Goal: Complete application form

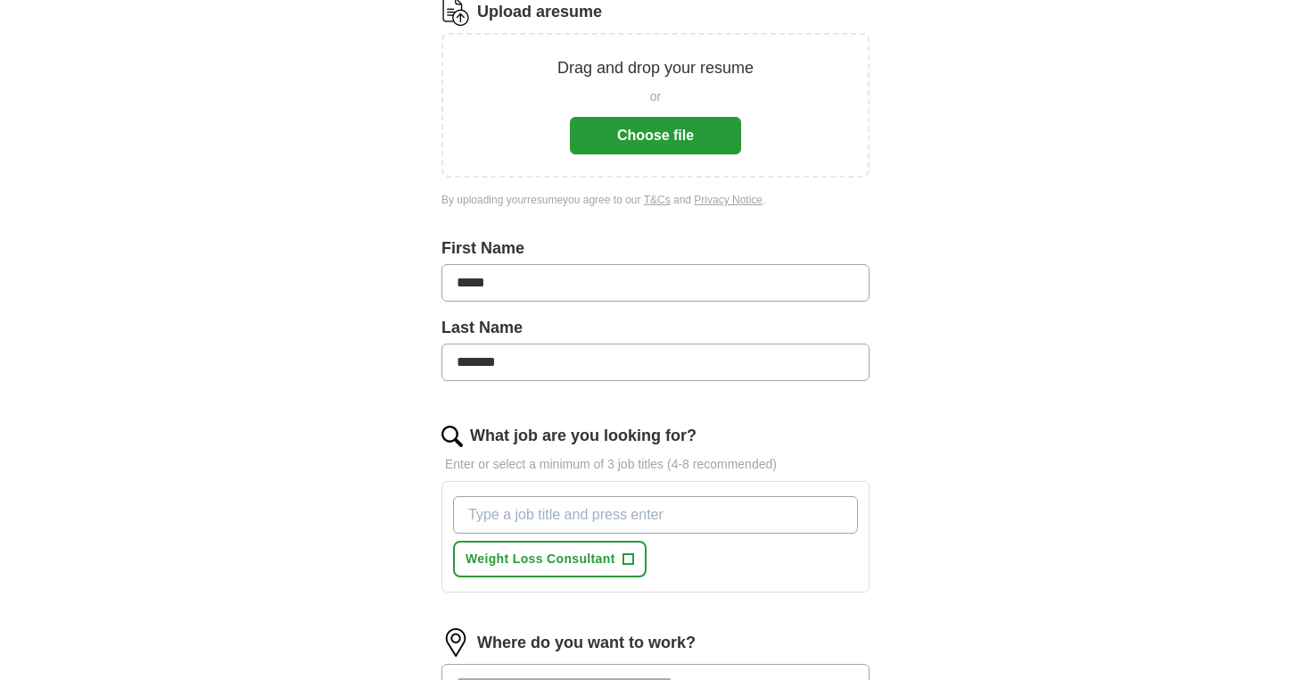
scroll to position [95, 0]
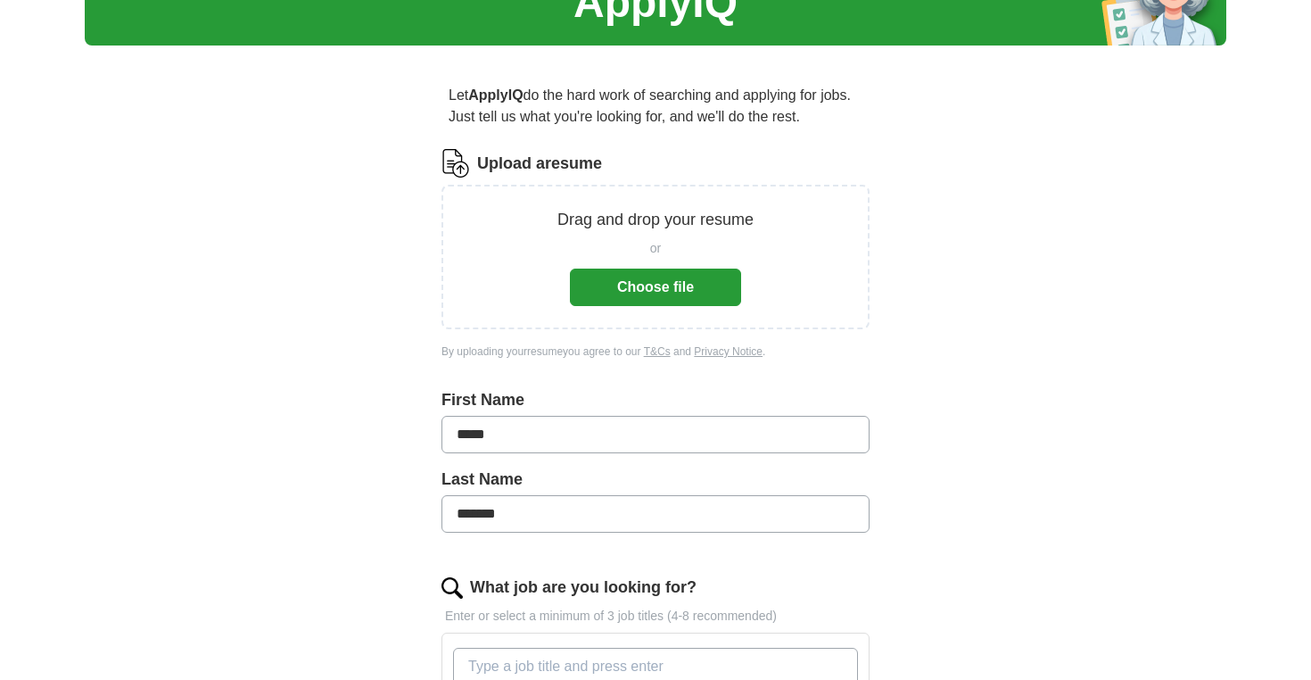
click at [656, 283] on button "Choose file" at bounding box center [655, 287] width 171 height 37
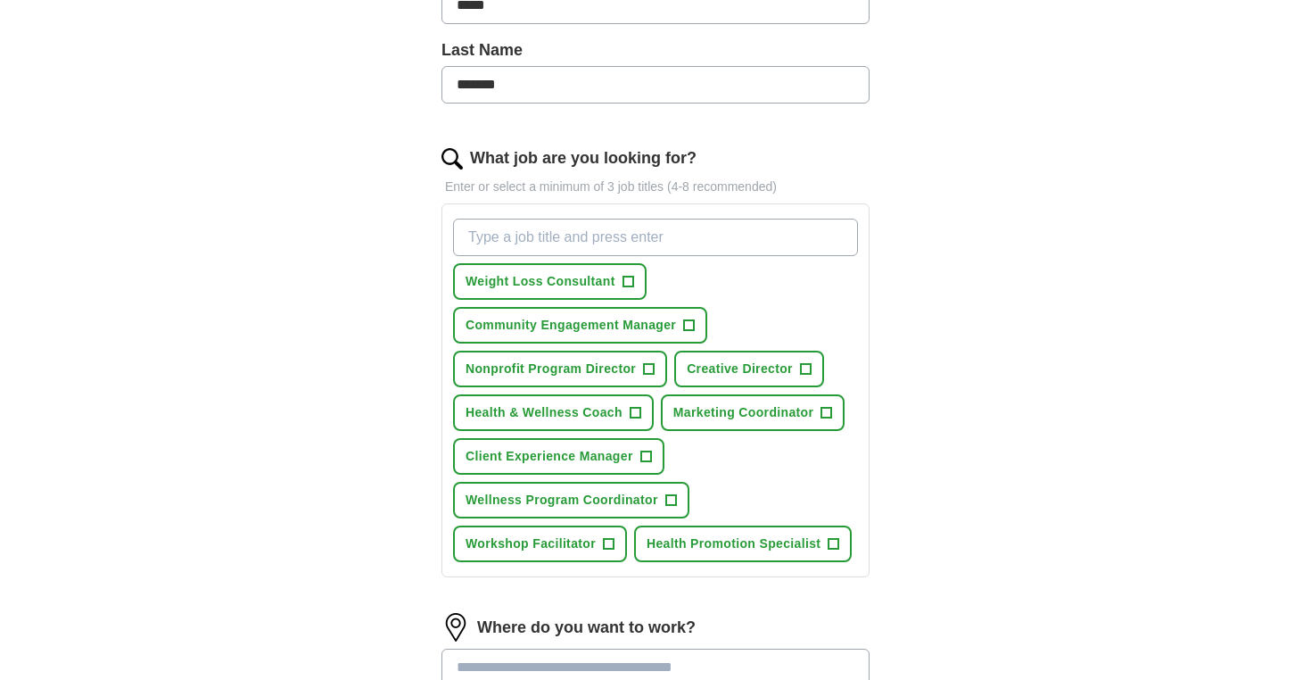
scroll to position [472, 0]
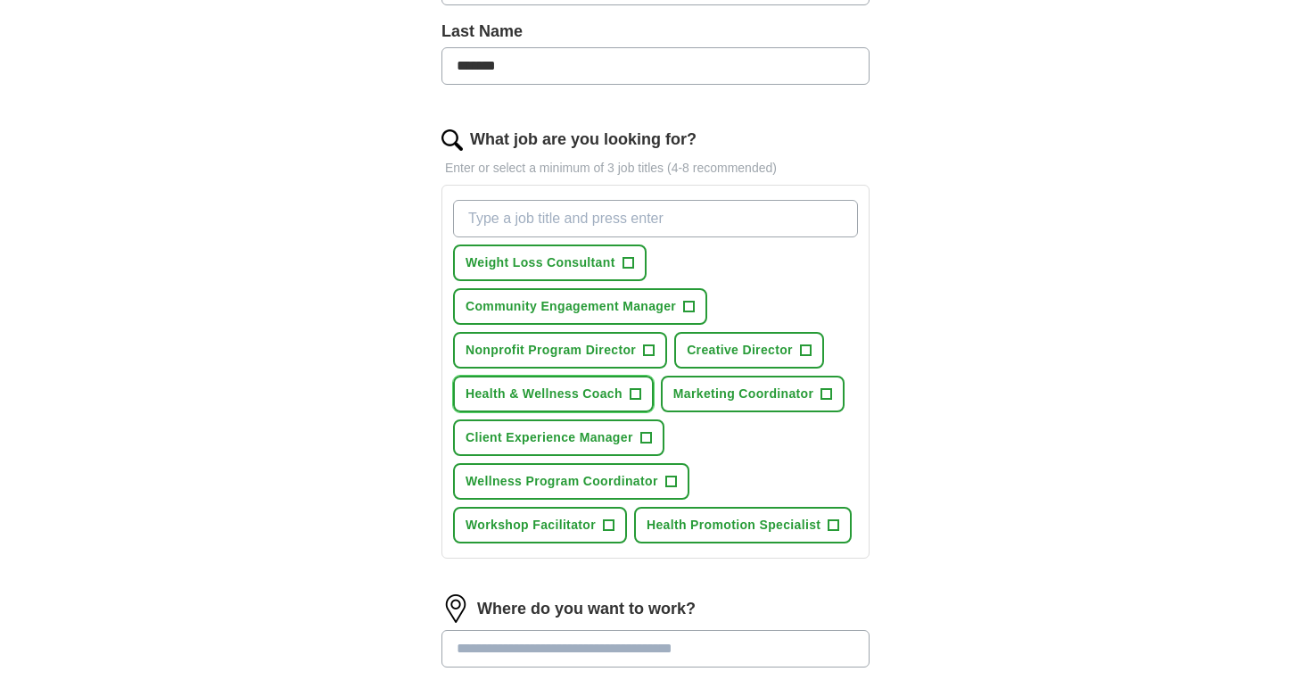
click at [640, 389] on span "+" at bounding box center [635, 394] width 11 height 14
click at [670, 477] on span "+" at bounding box center [670, 482] width 11 height 14
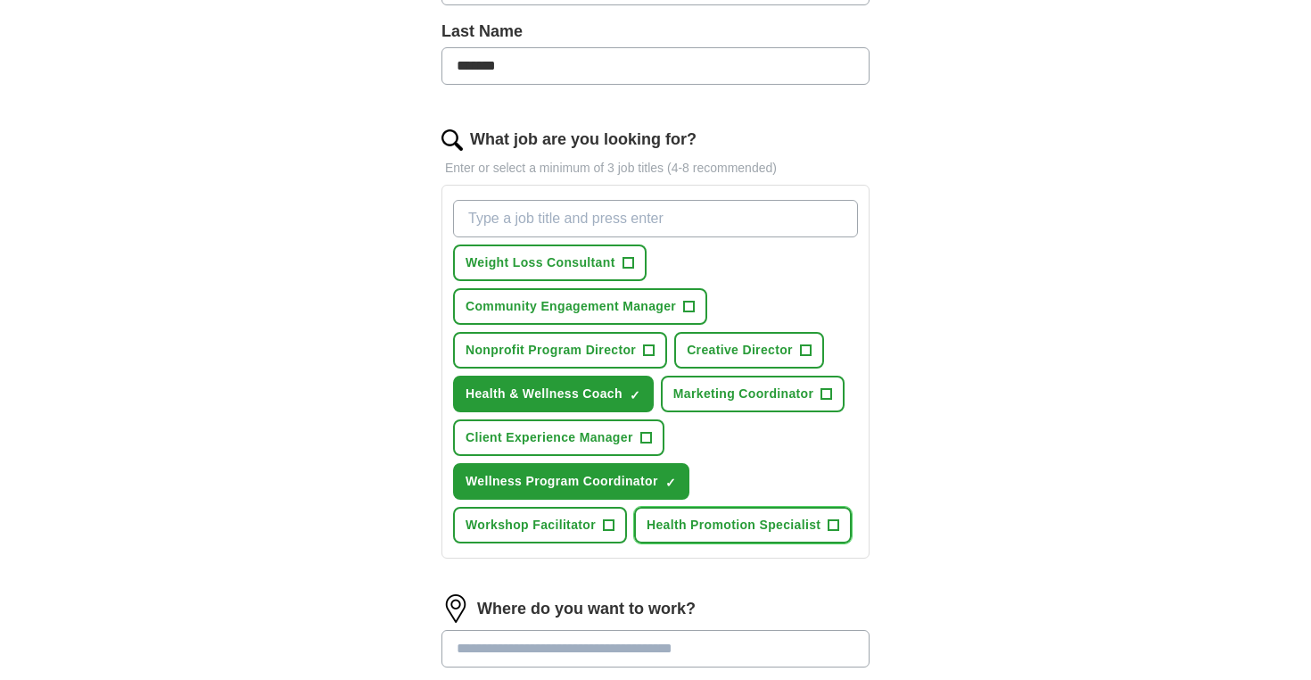
click at [830, 524] on span "+" at bounding box center [834, 525] width 11 height 14
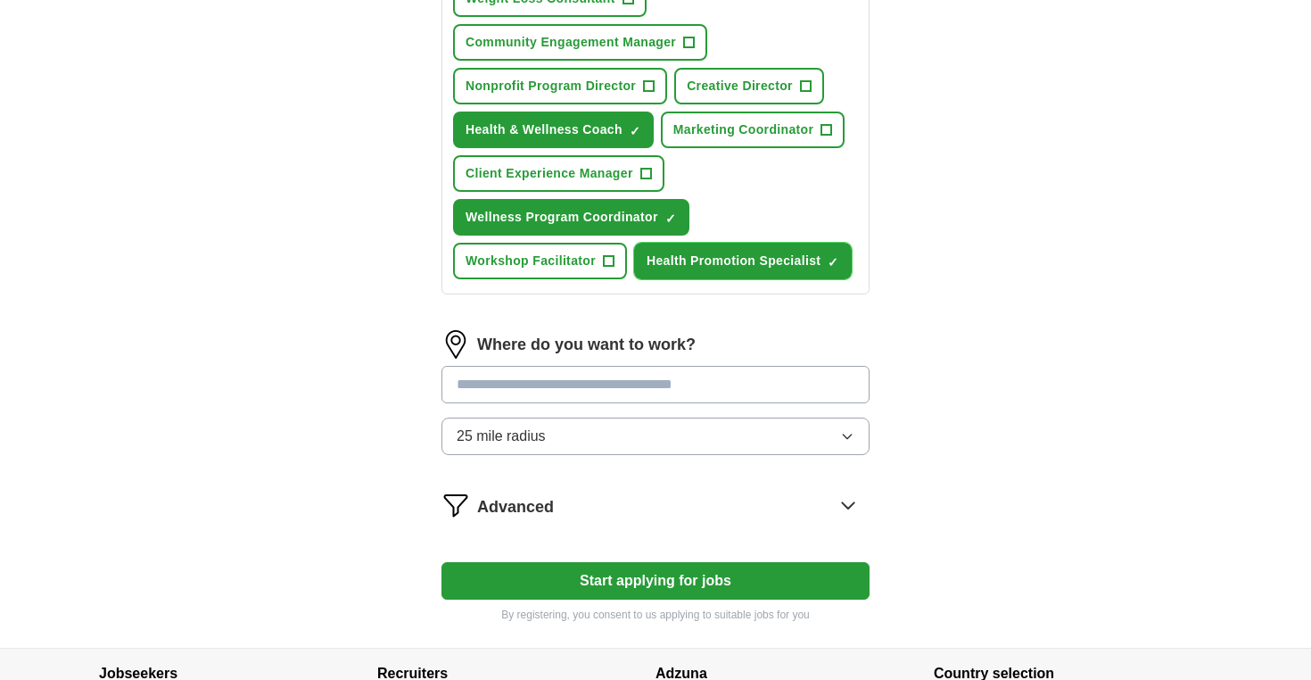
scroll to position [774, 0]
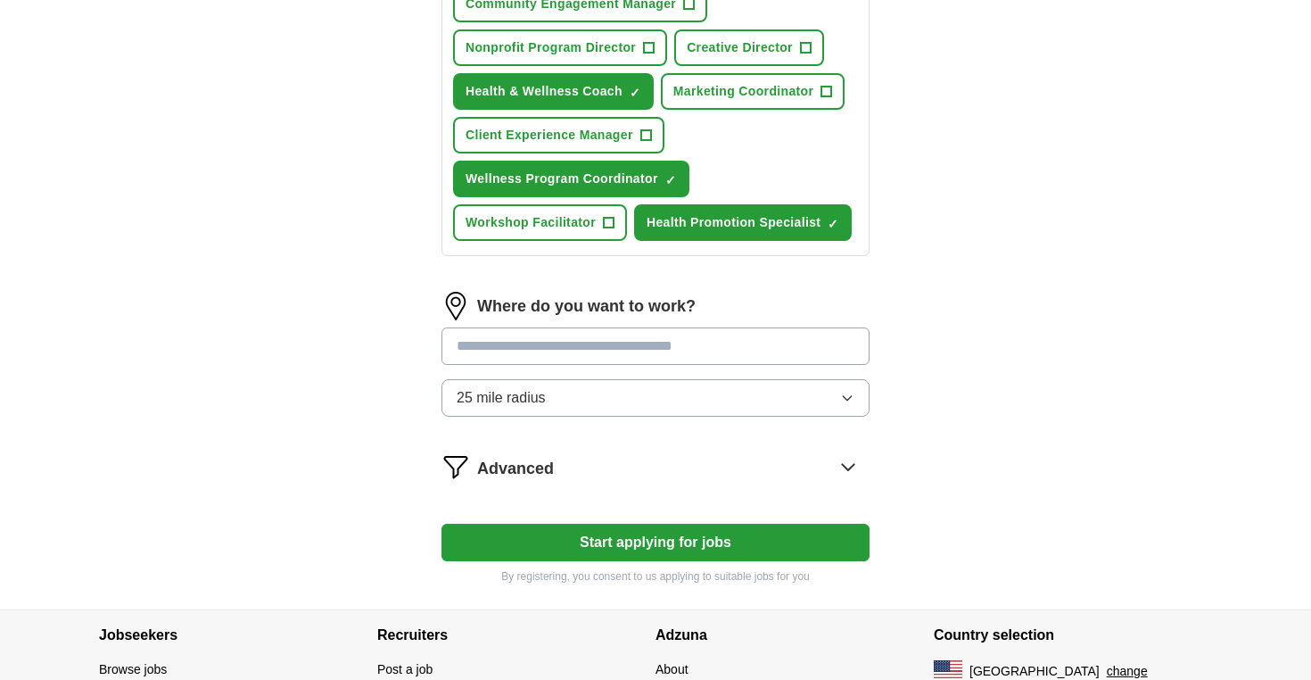
click at [589, 351] on input at bounding box center [656, 345] width 428 height 37
type input "*"
drag, startPoint x: 600, startPoint y: 359, endPoint x: 451, endPoint y: 347, distance: 149.5
click at [451, 347] on input "*****" at bounding box center [656, 345] width 428 height 37
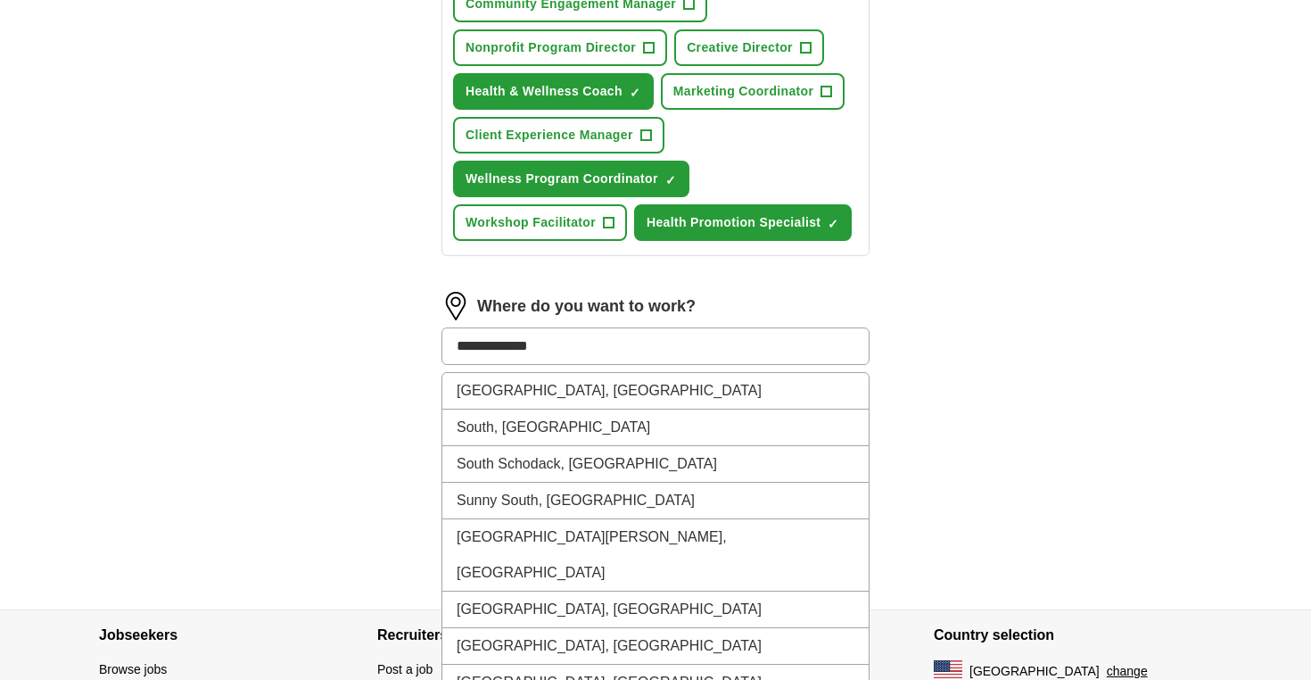
type input "**********"
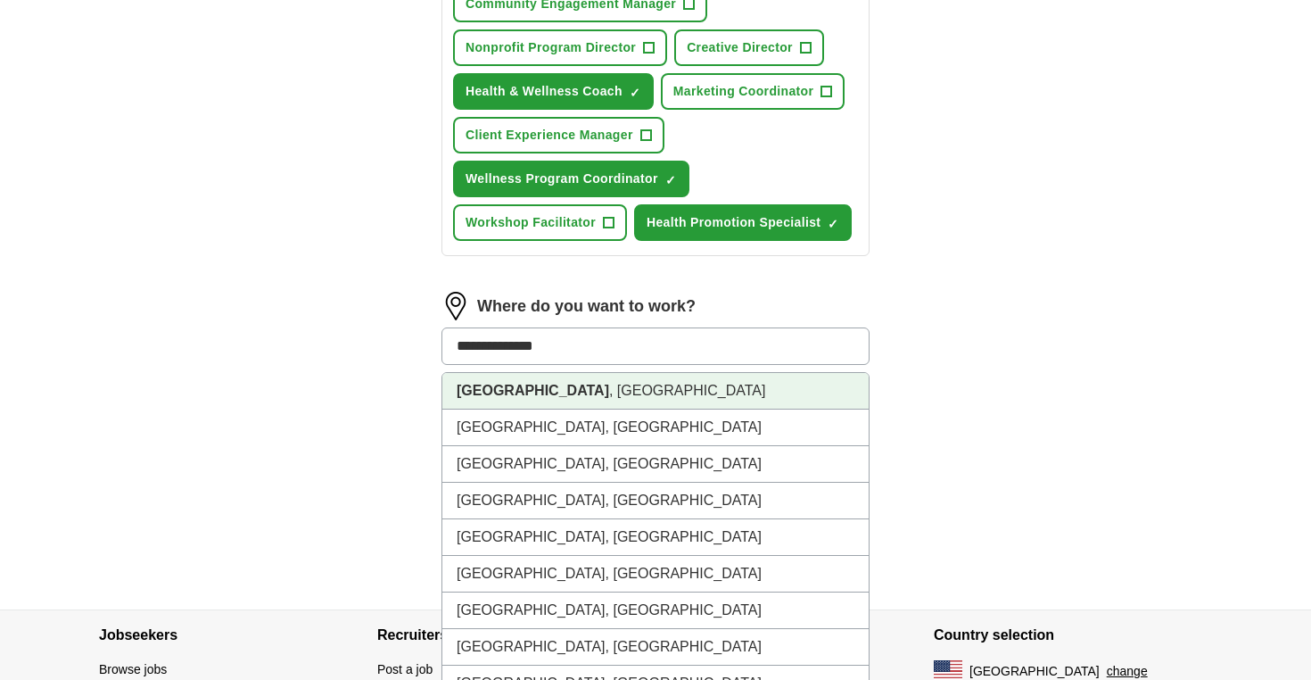
click at [467, 388] on strong "[GEOGRAPHIC_DATA]" at bounding box center [533, 390] width 153 height 15
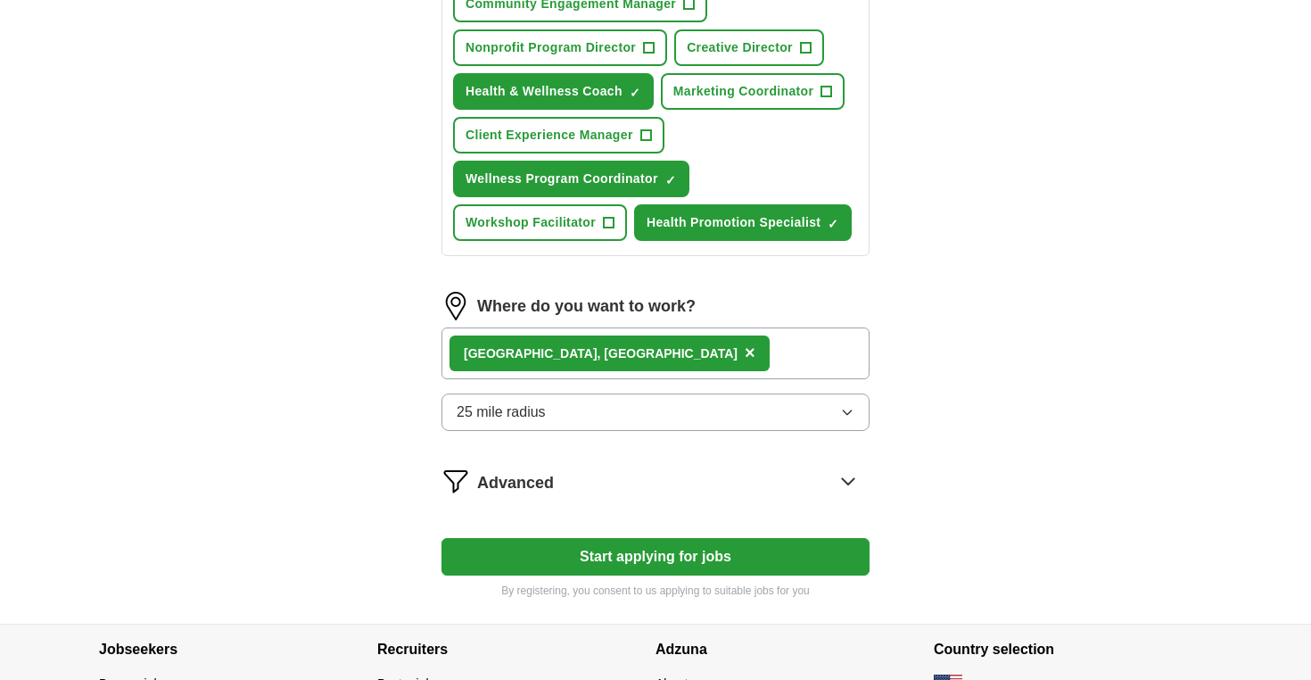
click at [508, 488] on span "Advanced" at bounding box center [515, 483] width 77 height 24
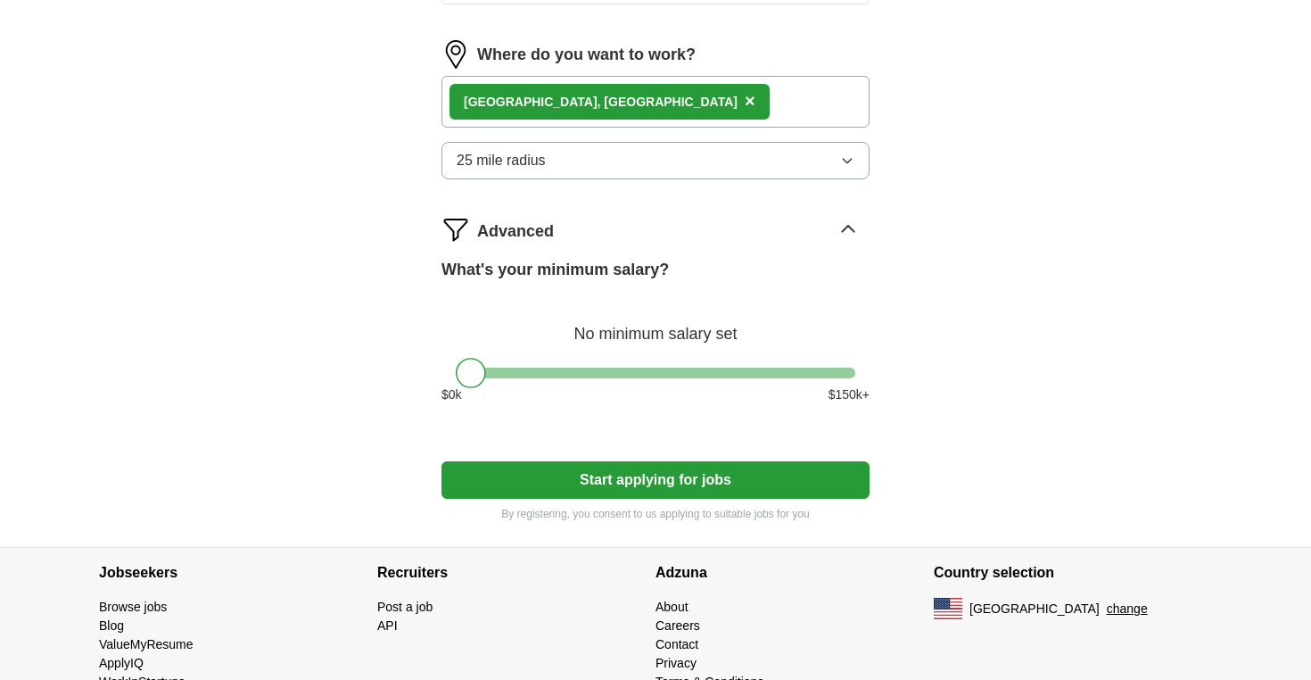
scroll to position [1047, 0]
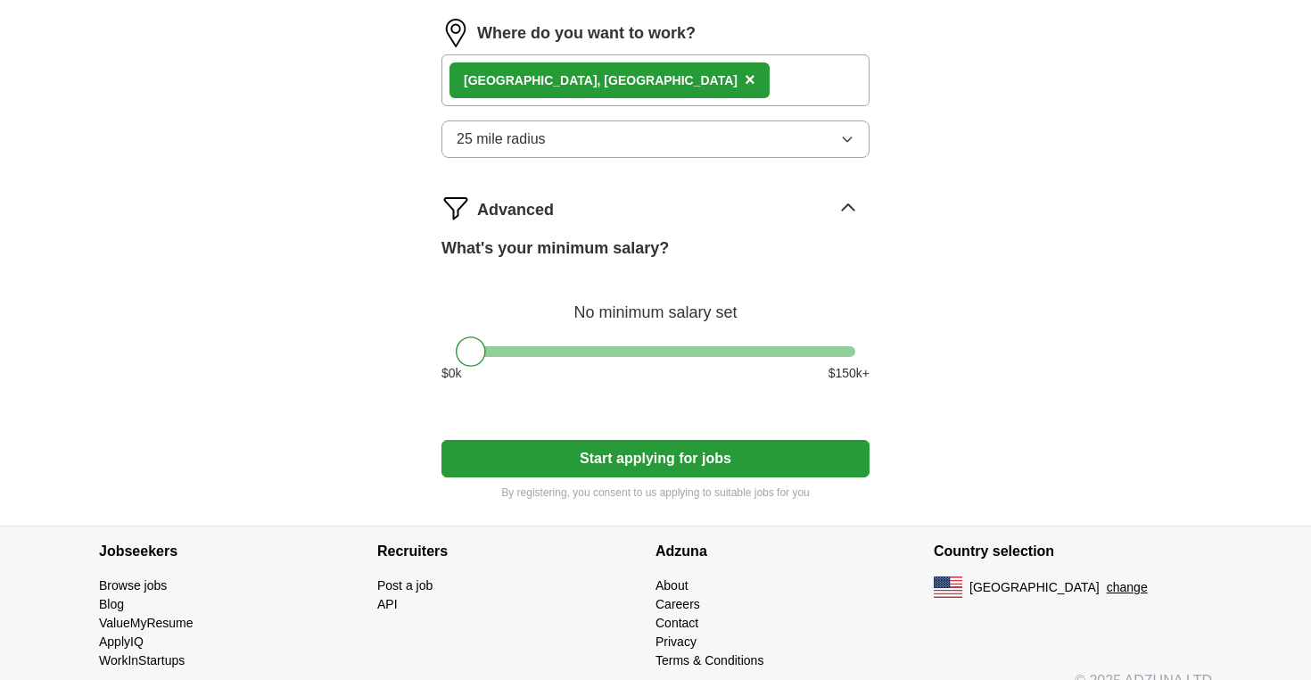
click at [548, 144] on button "25 mile radius" at bounding box center [656, 138] width 428 height 37
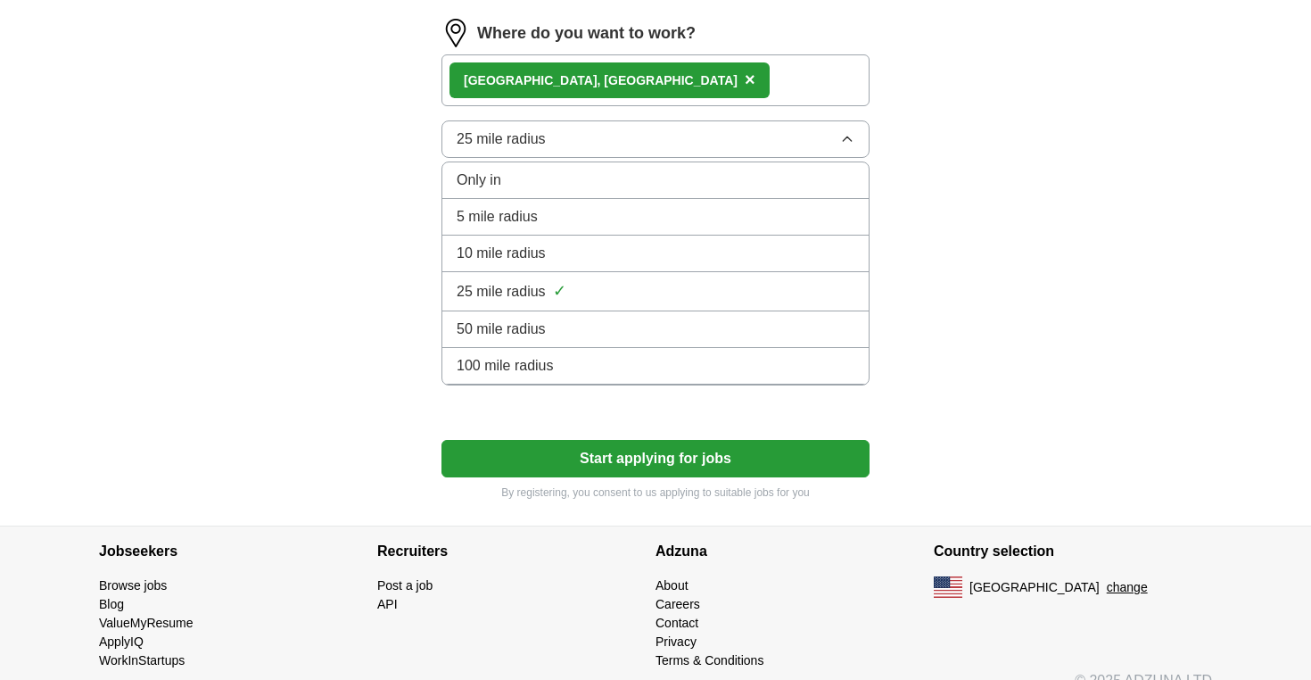
click at [548, 144] on button "25 mile radius" at bounding box center [656, 138] width 428 height 37
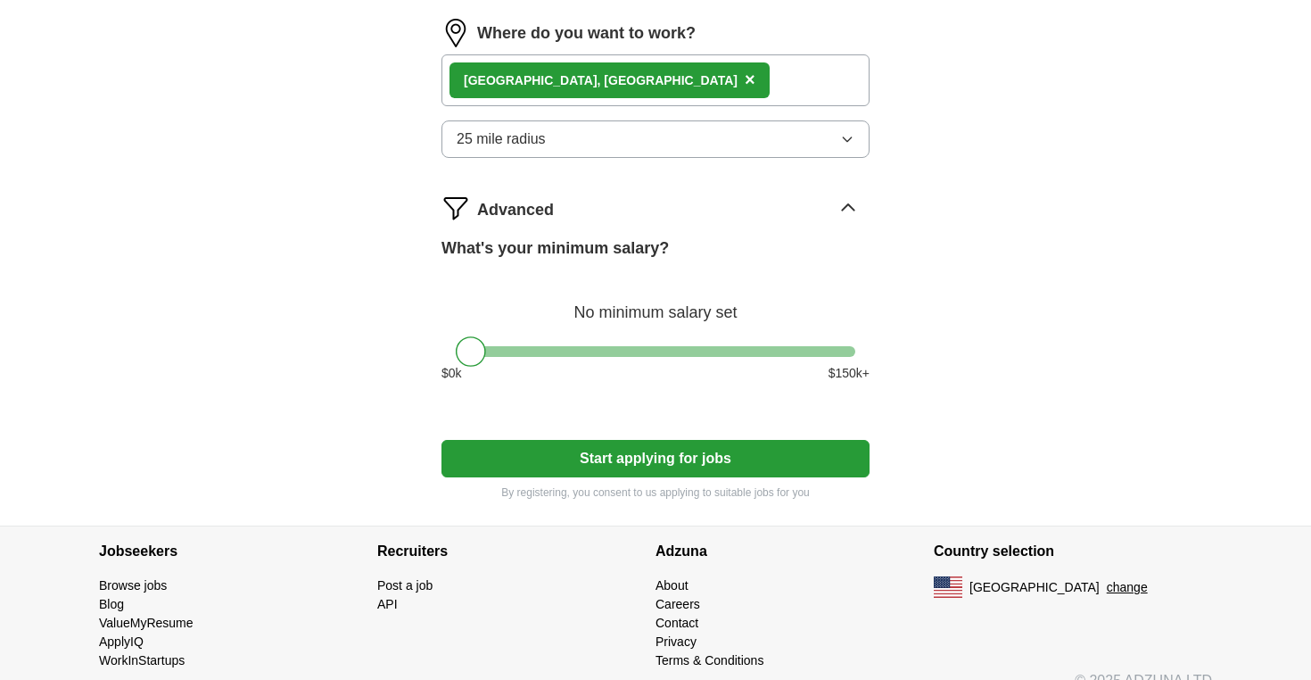
click at [597, 454] on button "Start applying for jobs" at bounding box center [656, 458] width 428 height 37
select select "**"
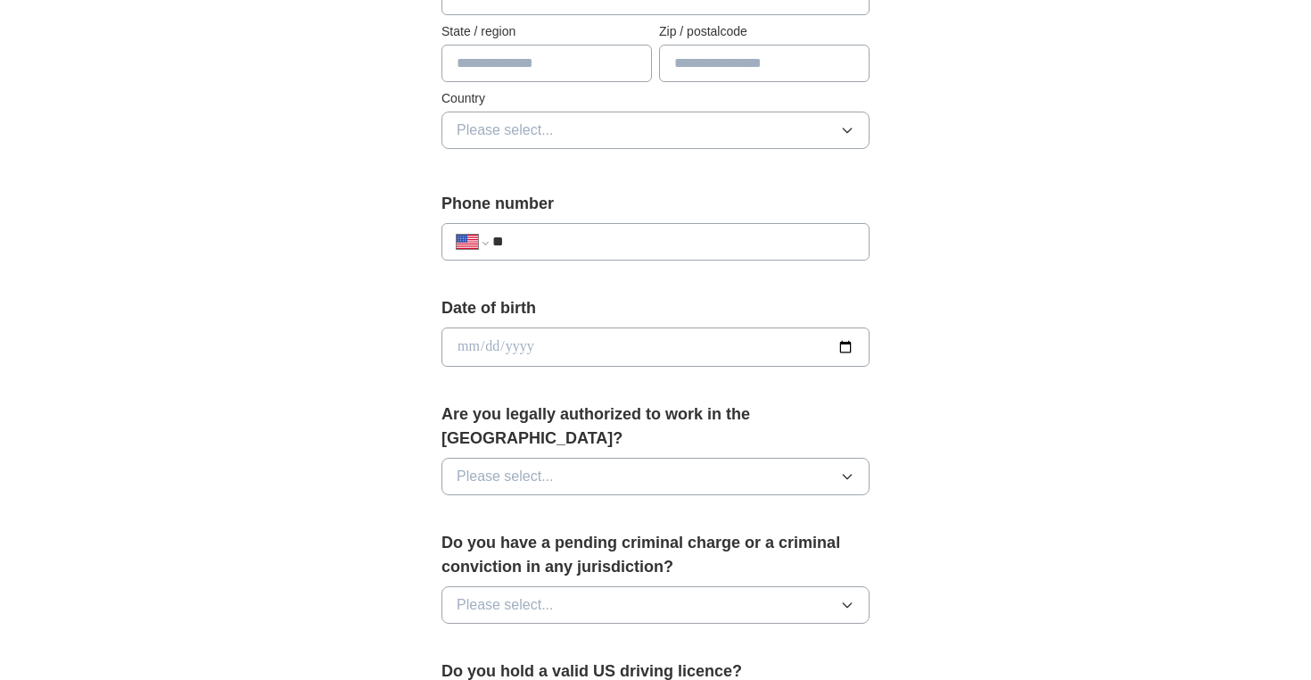
scroll to position [600, 0]
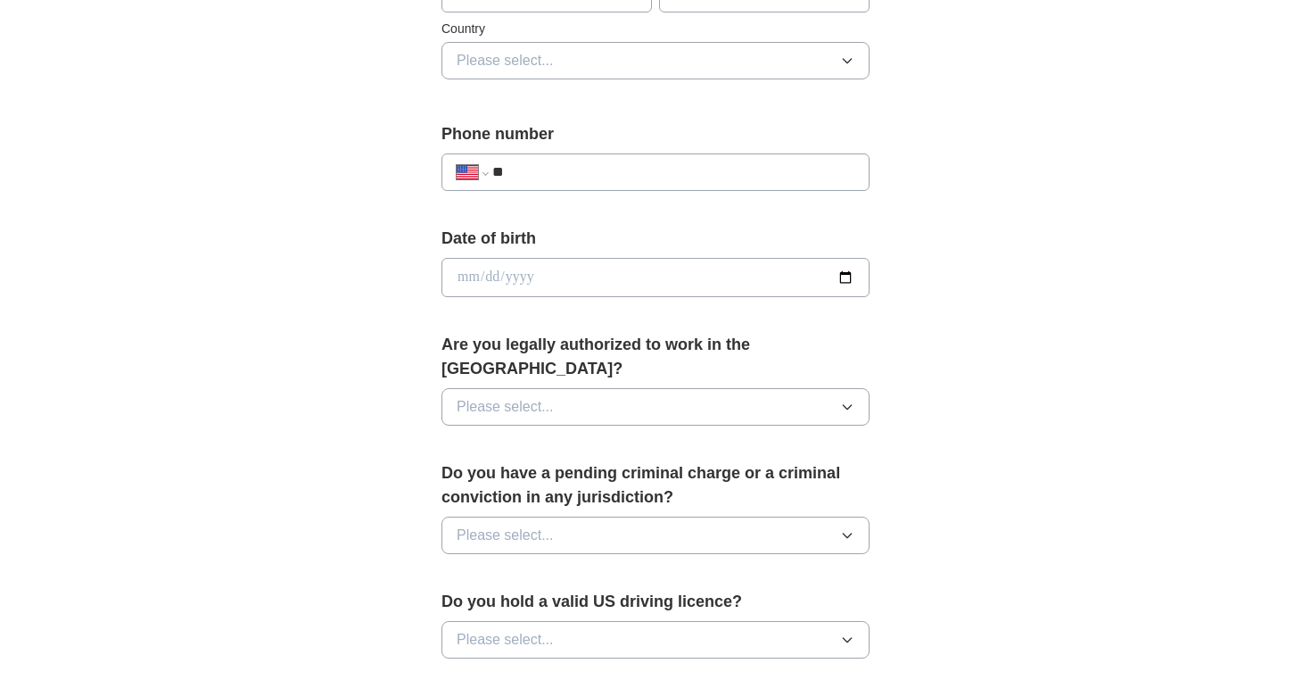
click at [610, 402] on div "Are you legally authorized to work in the [GEOGRAPHIC_DATA]? Please select..." at bounding box center [656, 386] width 428 height 107
click at [612, 388] on button "Please select..." at bounding box center [656, 406] width 428 height 37
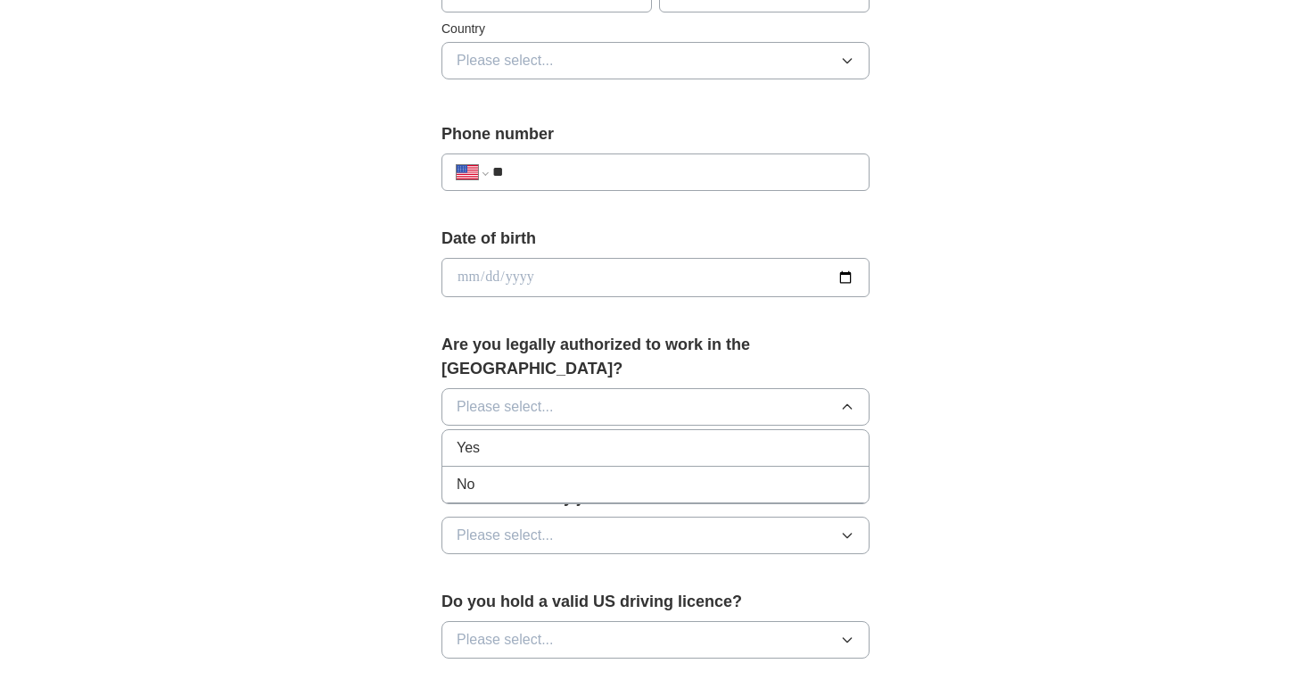
click at [597, 437] on div "Yes" at bounding box center [656, 447] width 398 height 21
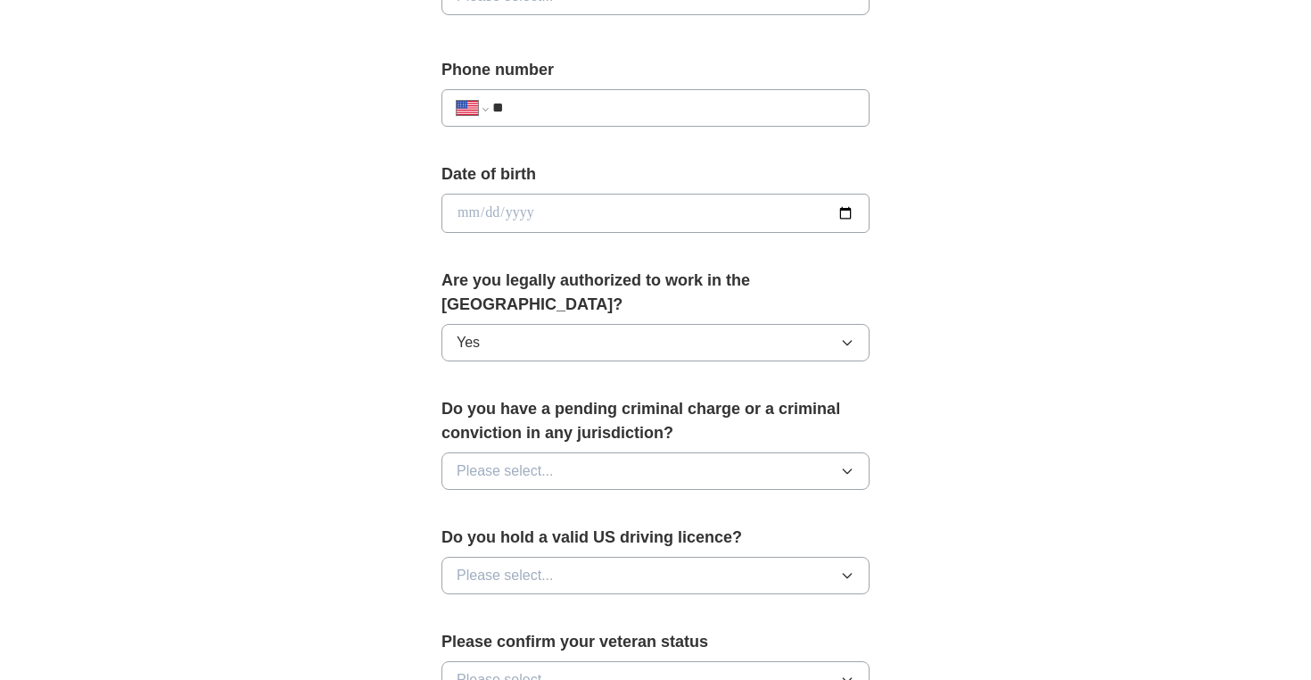
scroll to position [718, 0]
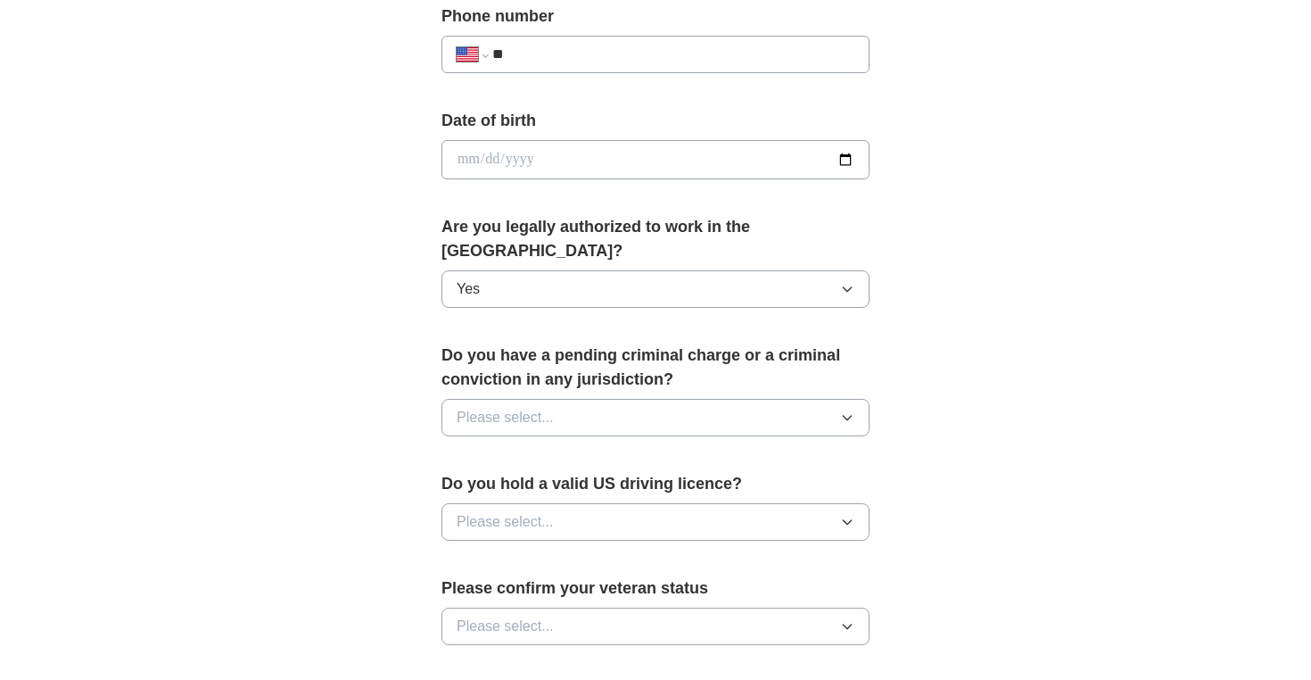
click at [604, 399] on button "Please select..." at bounding box center [656, 417] width 428 height 37
click at [604, 477] on li "No" at bounding box center [655, 495] width 426 height 37
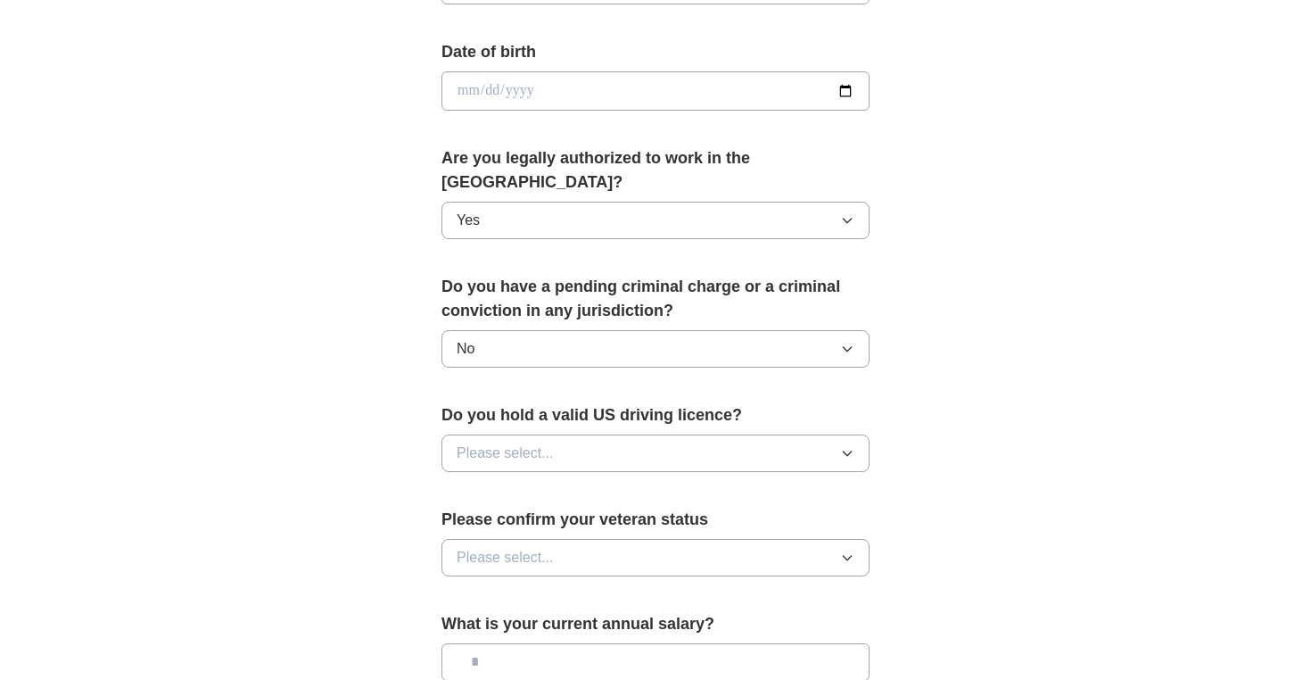
scroll to position [817, 0]
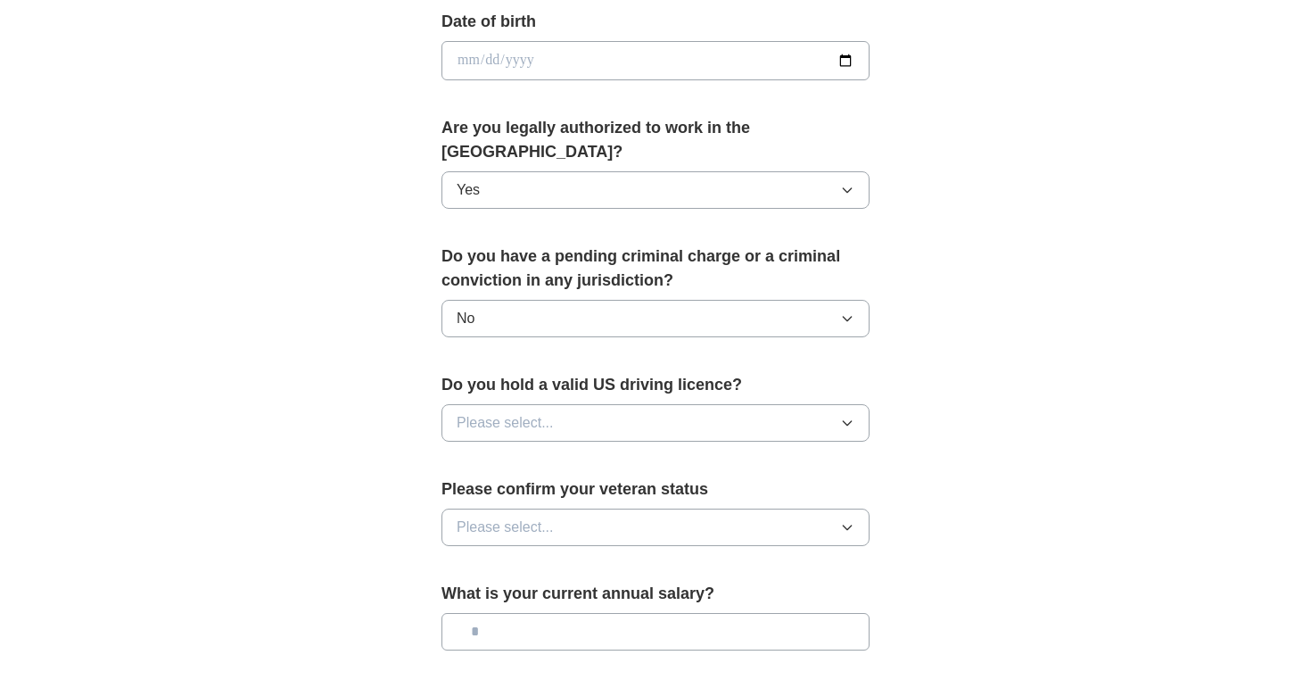
click at [608, 409] on button "Please select..." at bounding box center [656, 422] width 428 height 37
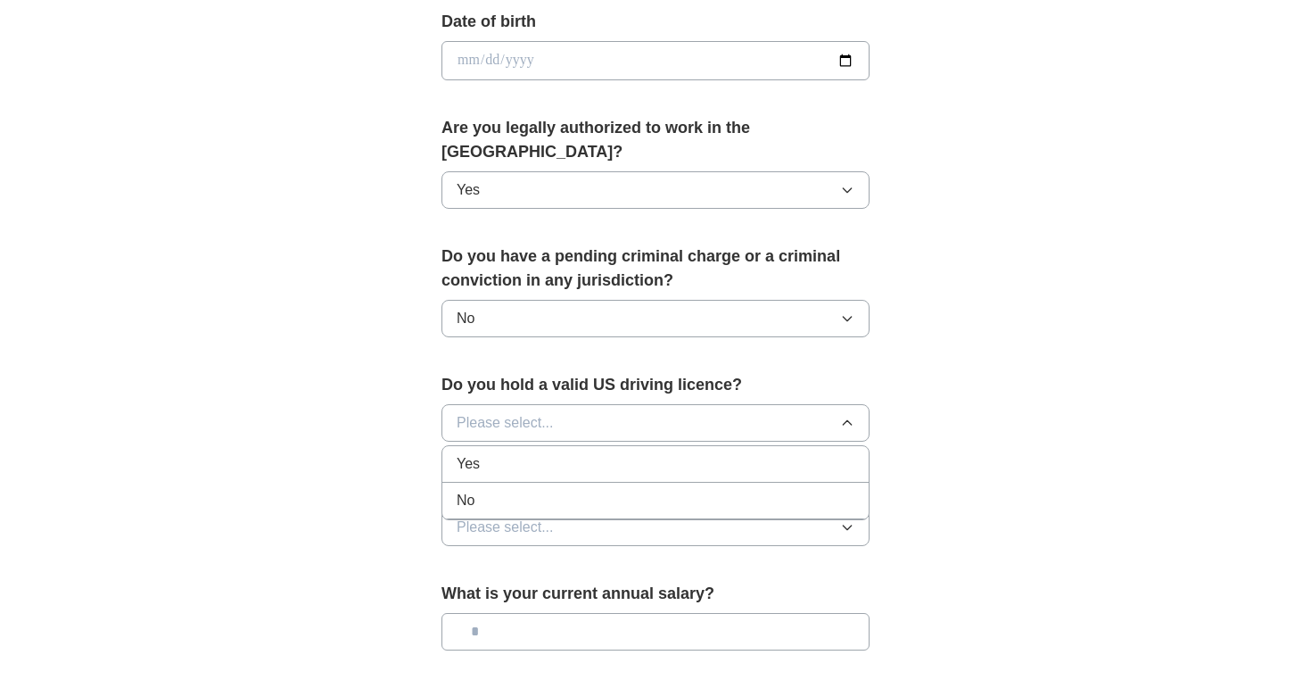
click at [605, 453] on div "Yes" at bounding box center [656, 463] width 398 height 21
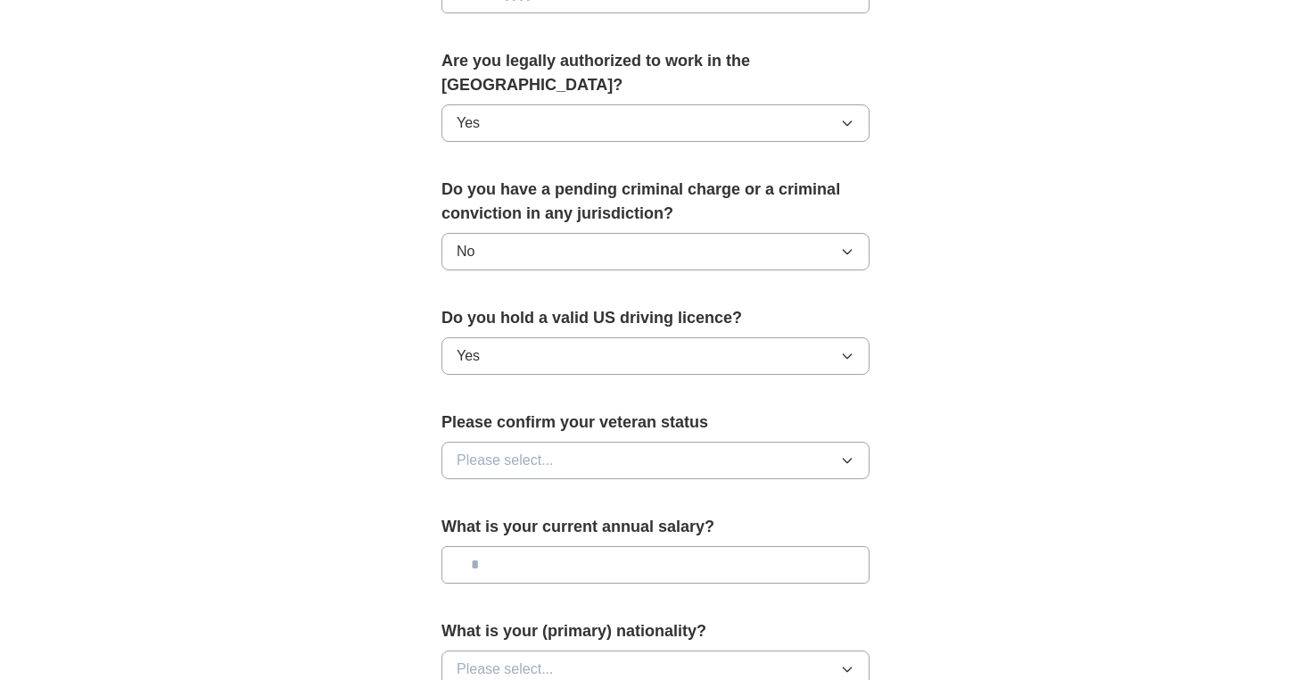
scroll to position [914, 0]
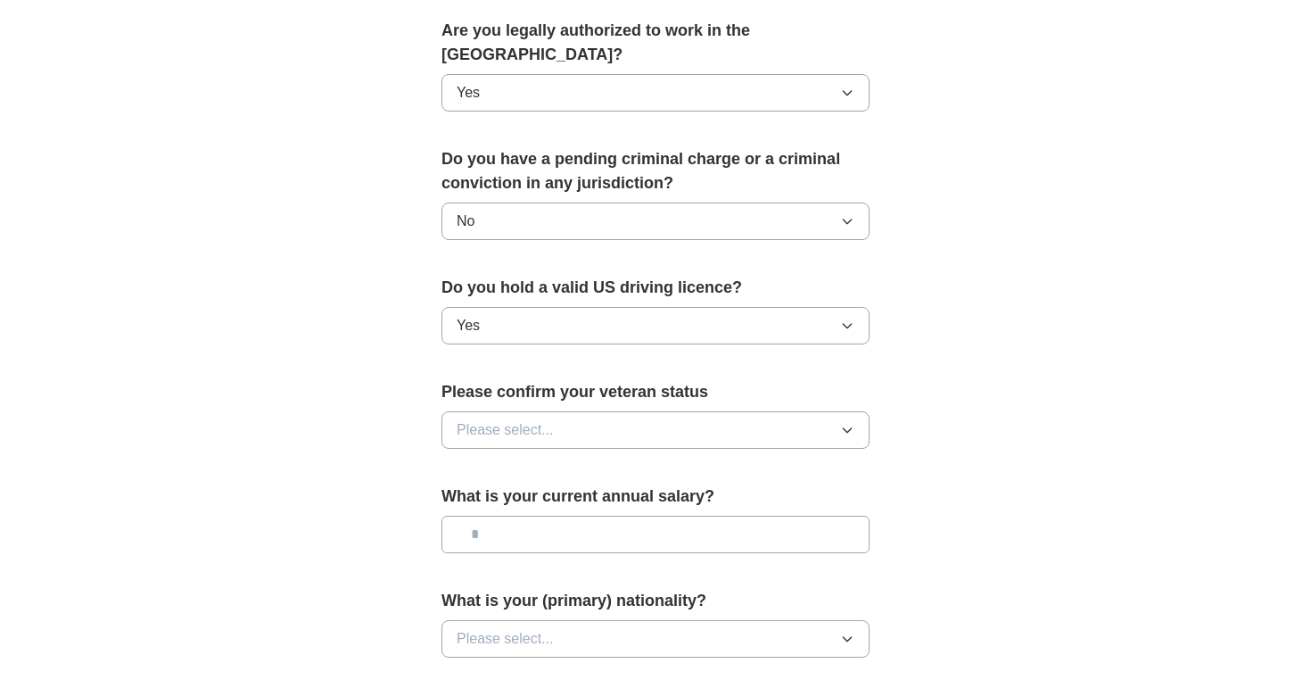
click at [607, 411] on button "Please select..." at bounding box center [656, 429] width 428 height 37
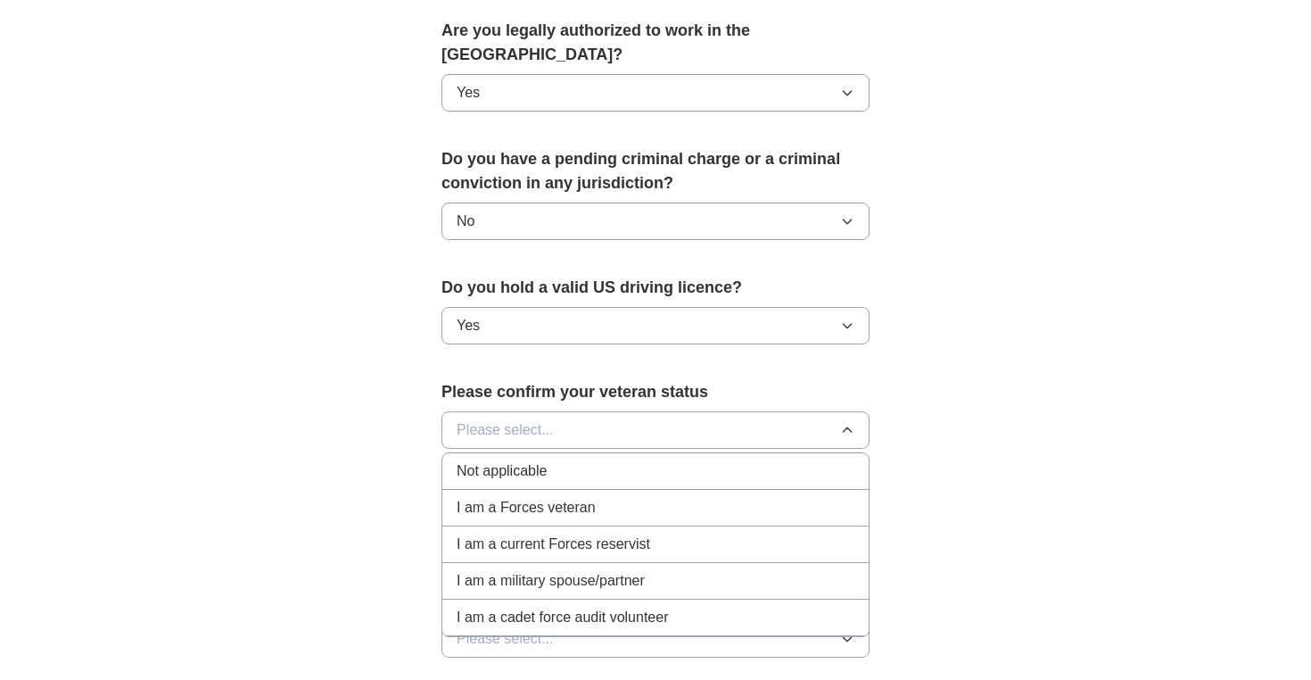
click at [617, 459] on li "Not applicable" at bounding box center [655, 471] width 426 height 37
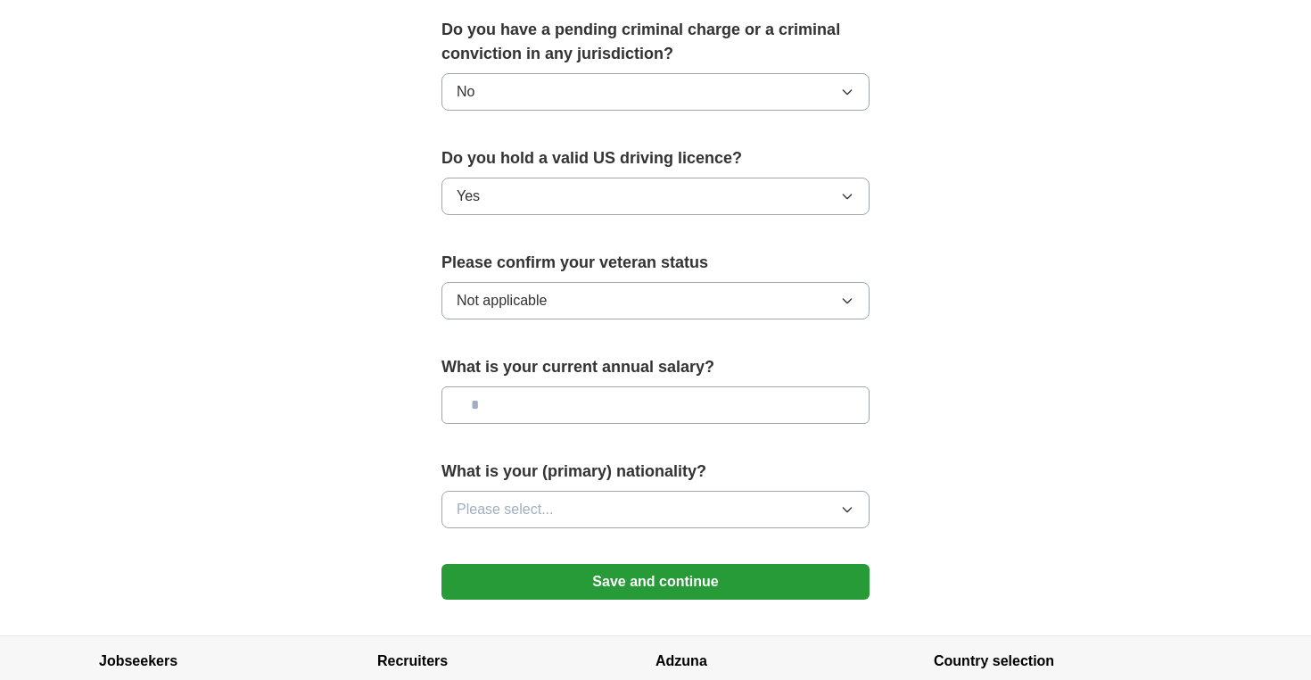
scroll to position [1059, 0]
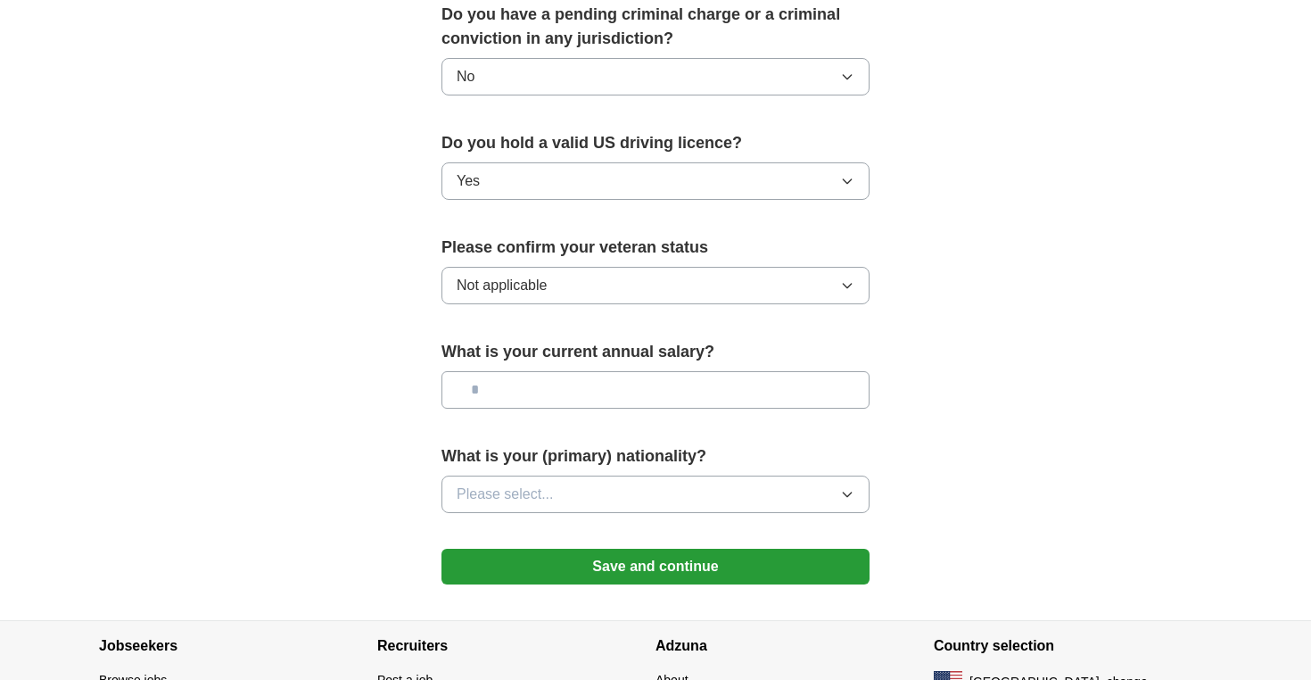
click at [619, 475] on button "Please select..." at bounding box center [656, 493] width 428 height 37
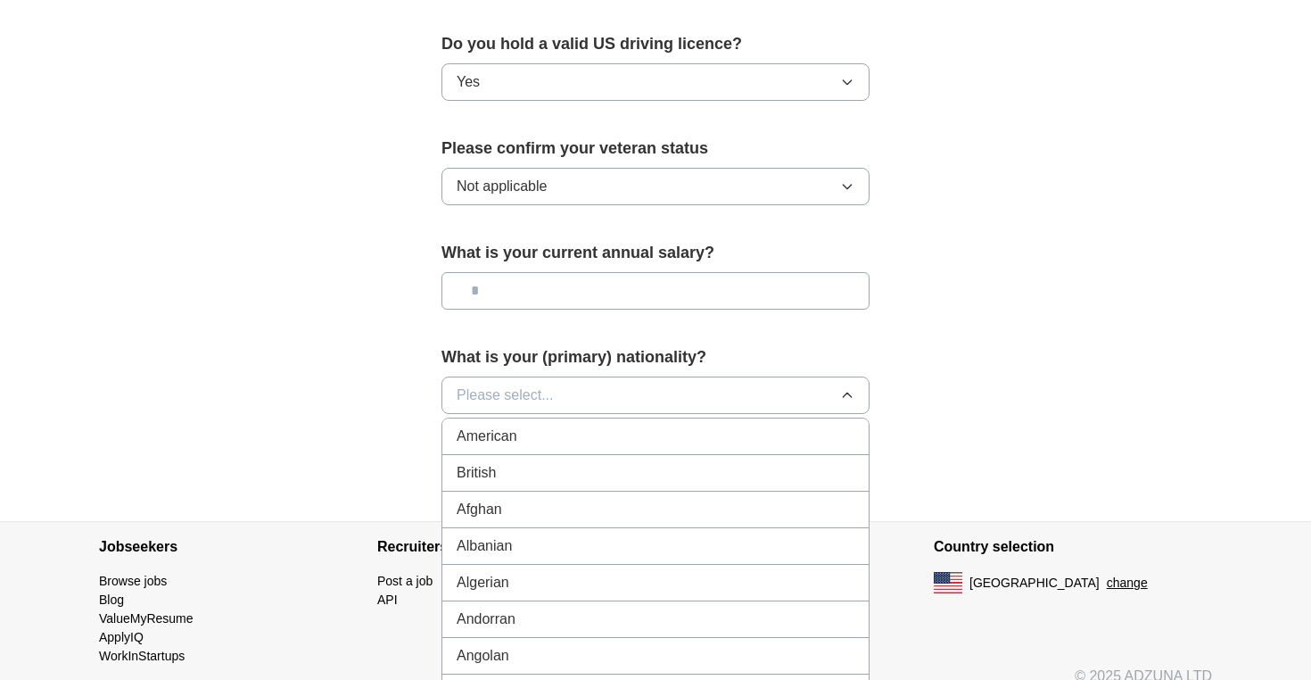
scroll to position [1228, 0]
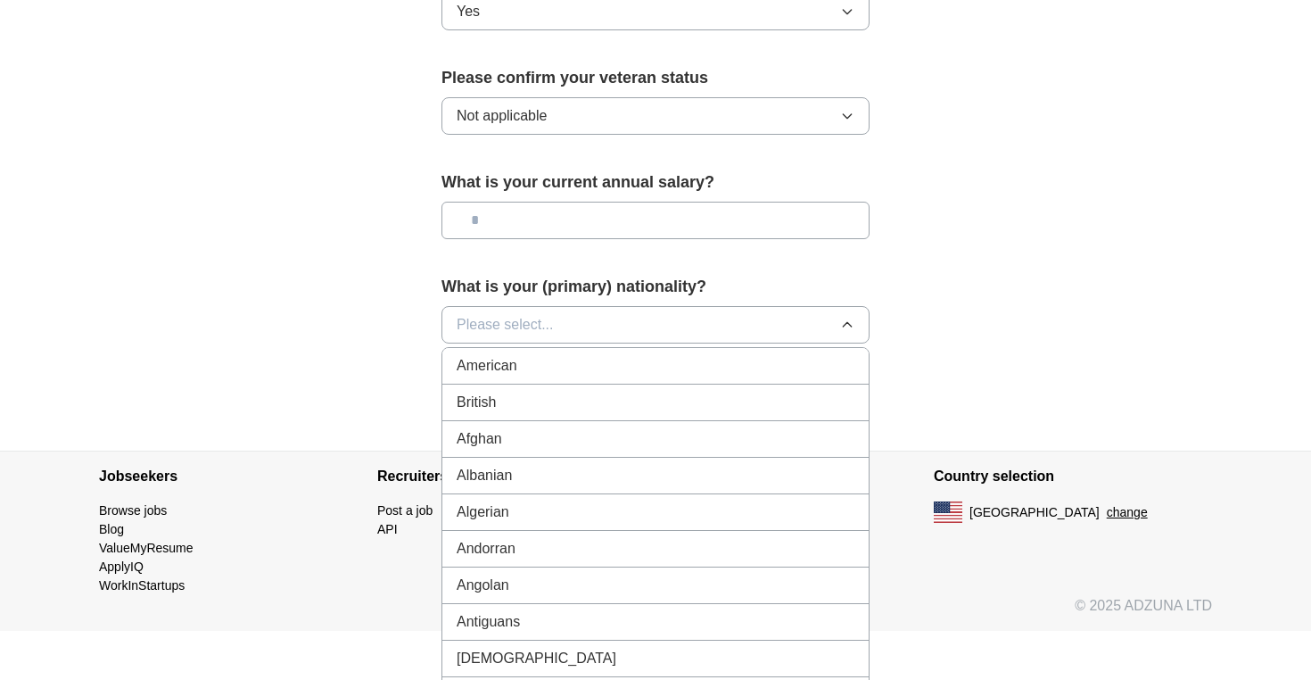
click at [610, 355] on div "American" at bounding box center [656, 365] width 398 height 21
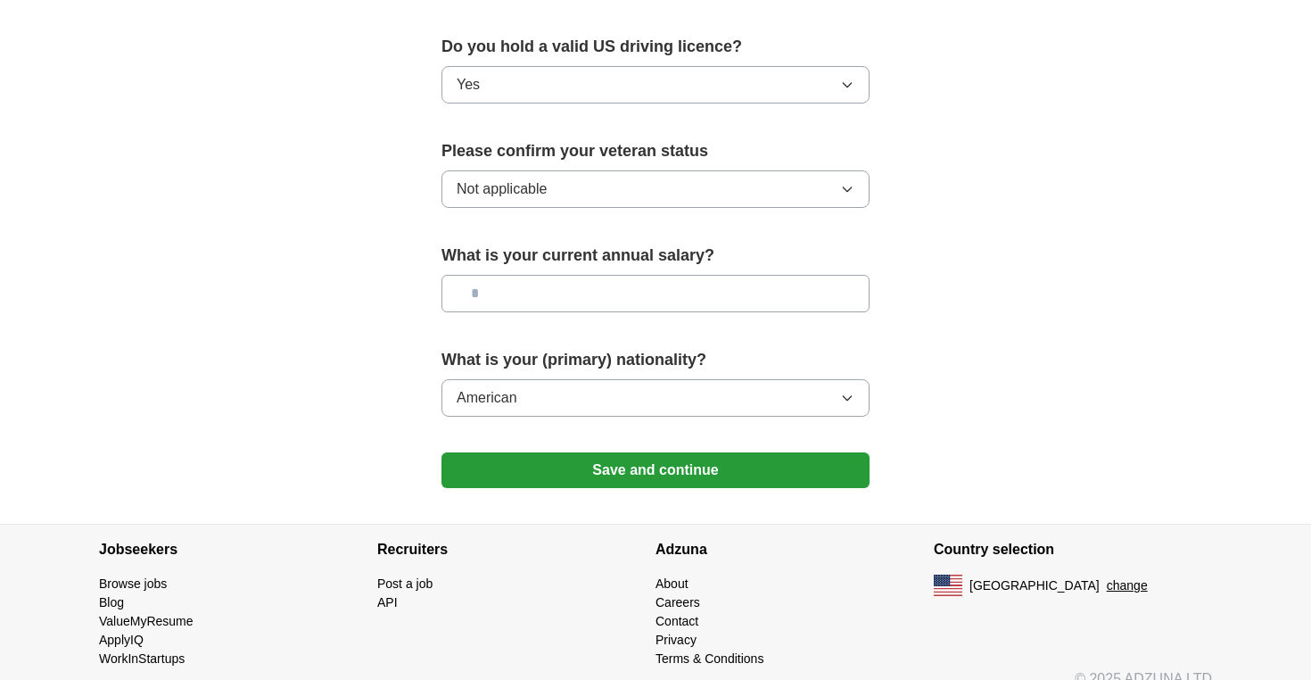
click at [611, 452] on button "Save and continue" at bounding box center [656, 470] width 428 height 36
